Goal: Find specific page/section: Find specific page/section

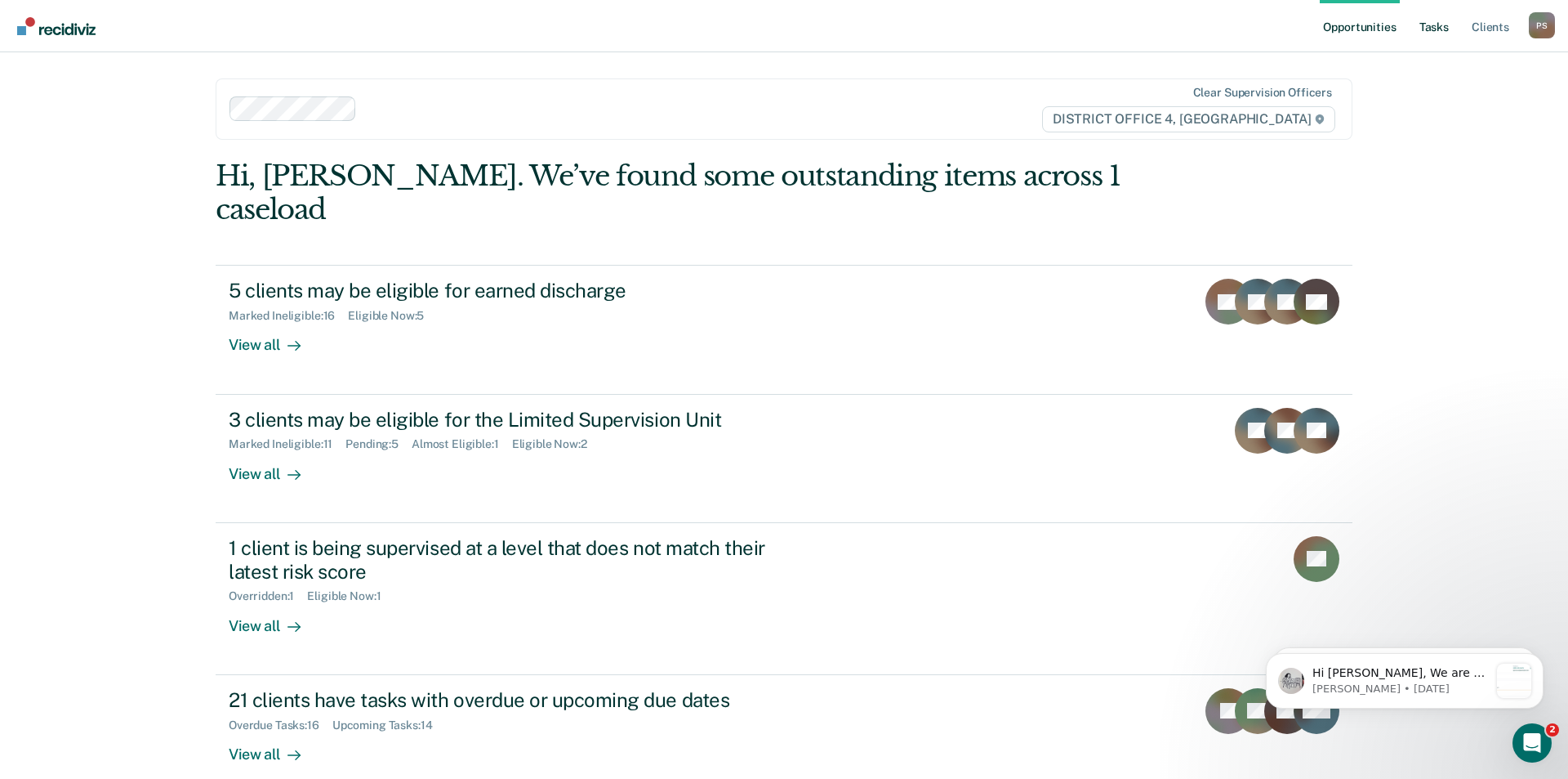
click at [1446, 42] on link "Tasks" at bounding box center [1435, 26] width 36 height 53
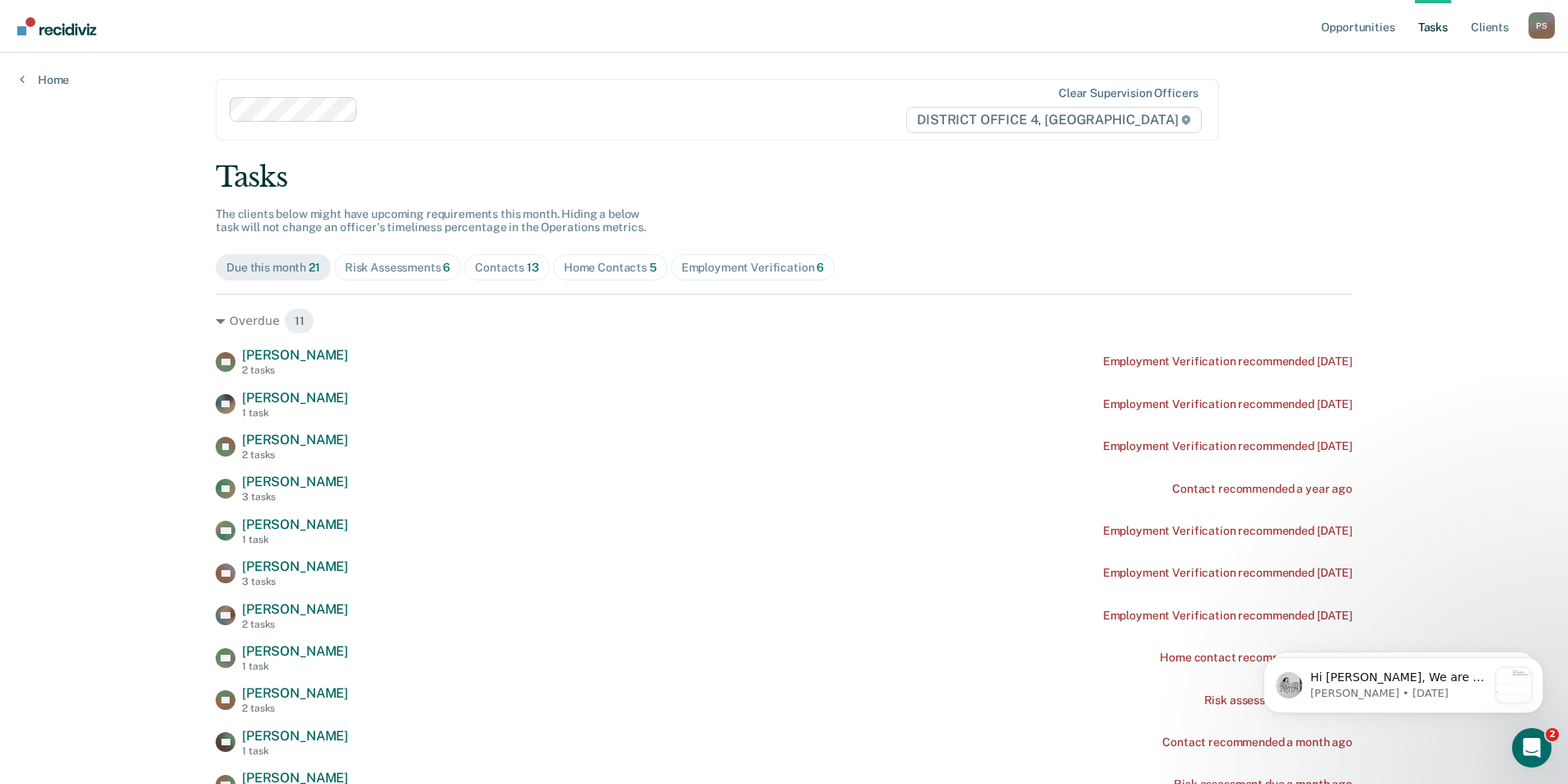
click at [592, 276] on span "Home Contacts 5" at bounding box center [610, 267] width 114 height 26
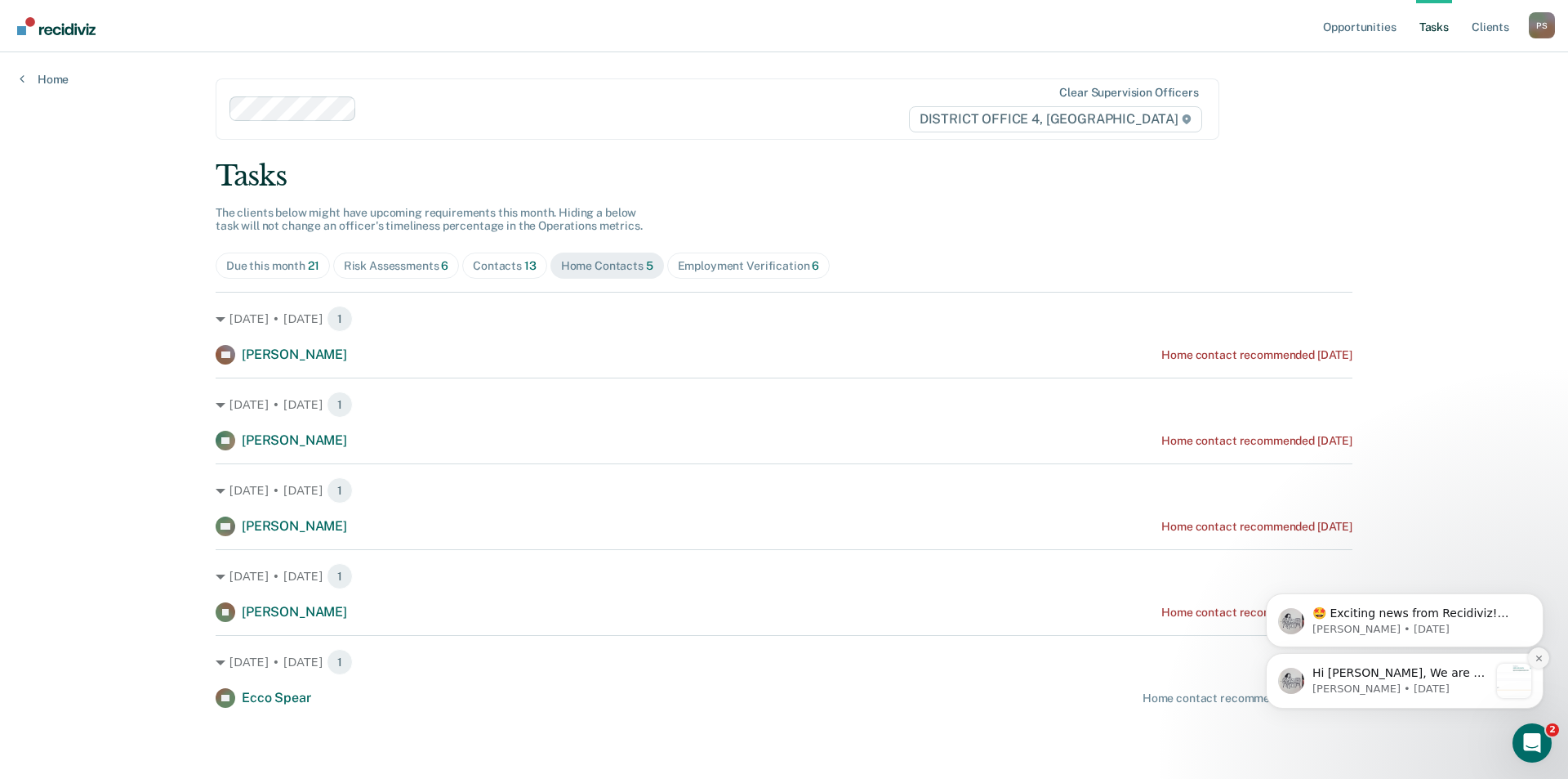
click at [1536, 659] on icon "Dismiss notification" at bounding box center [1539, 658] width 9 height 9
click at [1534, 658] on icon "Dismiss notification" at bounding box center [1539, 659] width 9 height 9
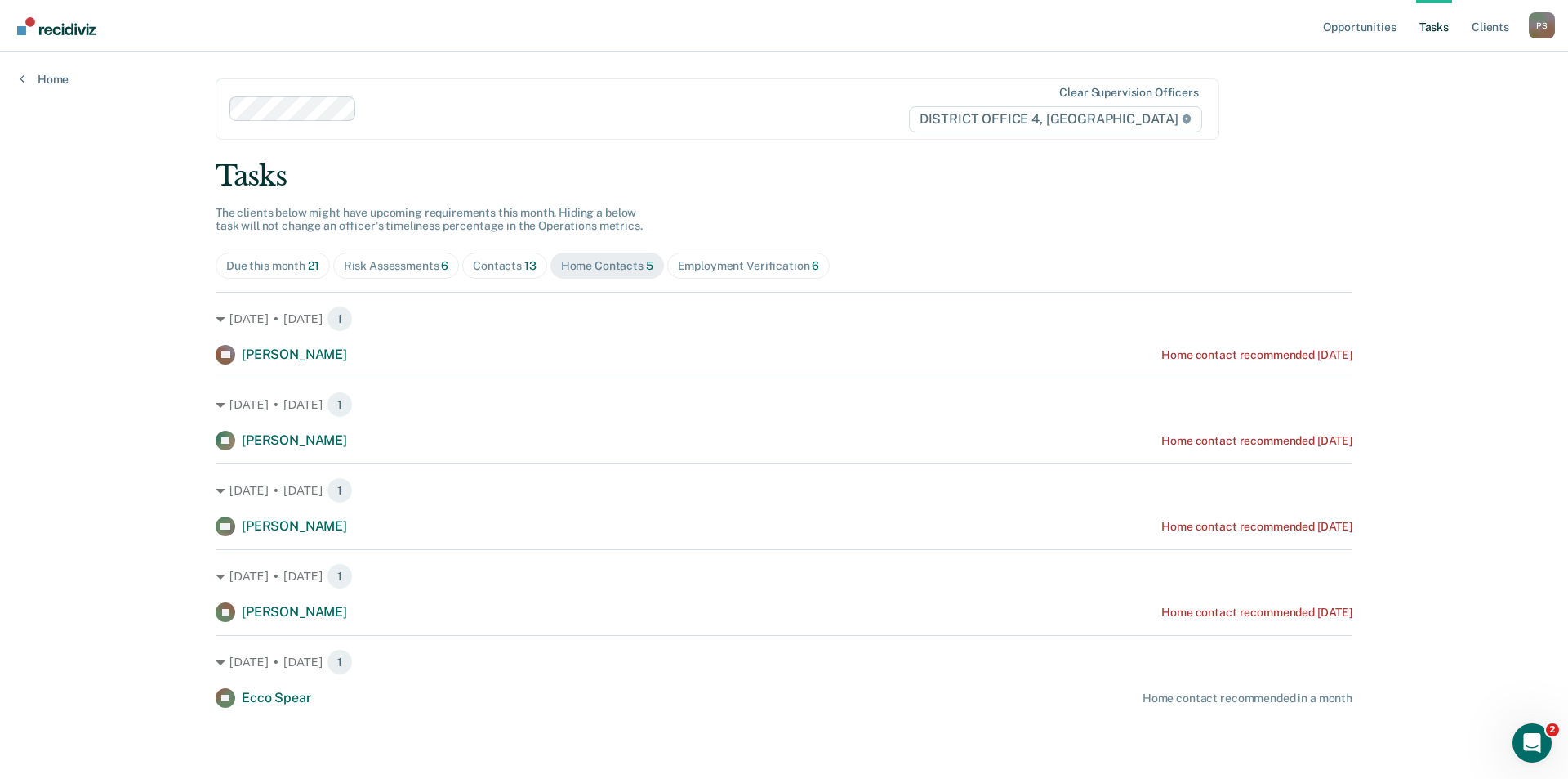
click at [512, 273] on span "Contacts 13" at bounding box center [505, 265] width 85 height 26
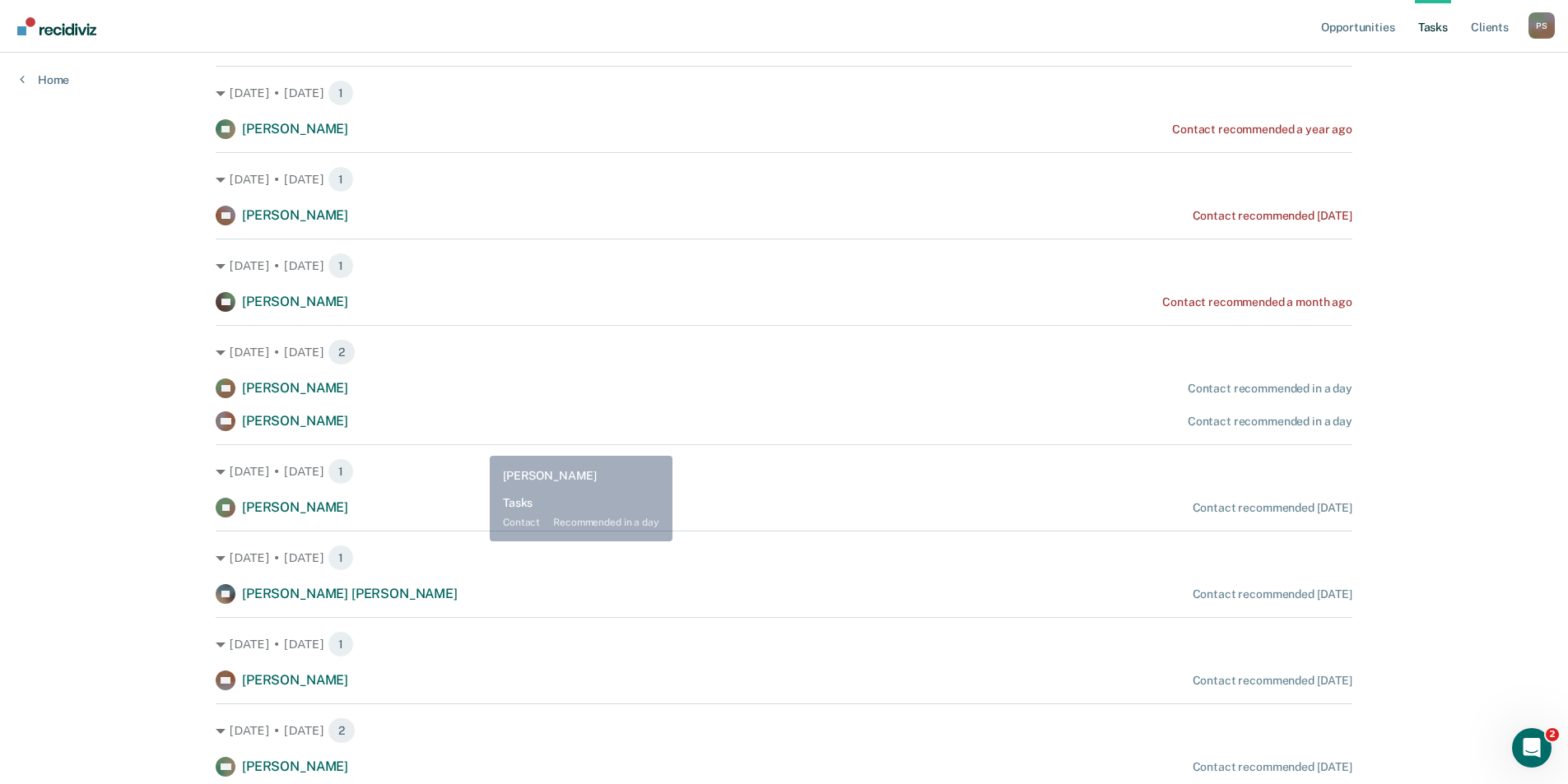
scroll to position [247, 0]
